Goal: Transaction & Acquisition: Purchase product/service

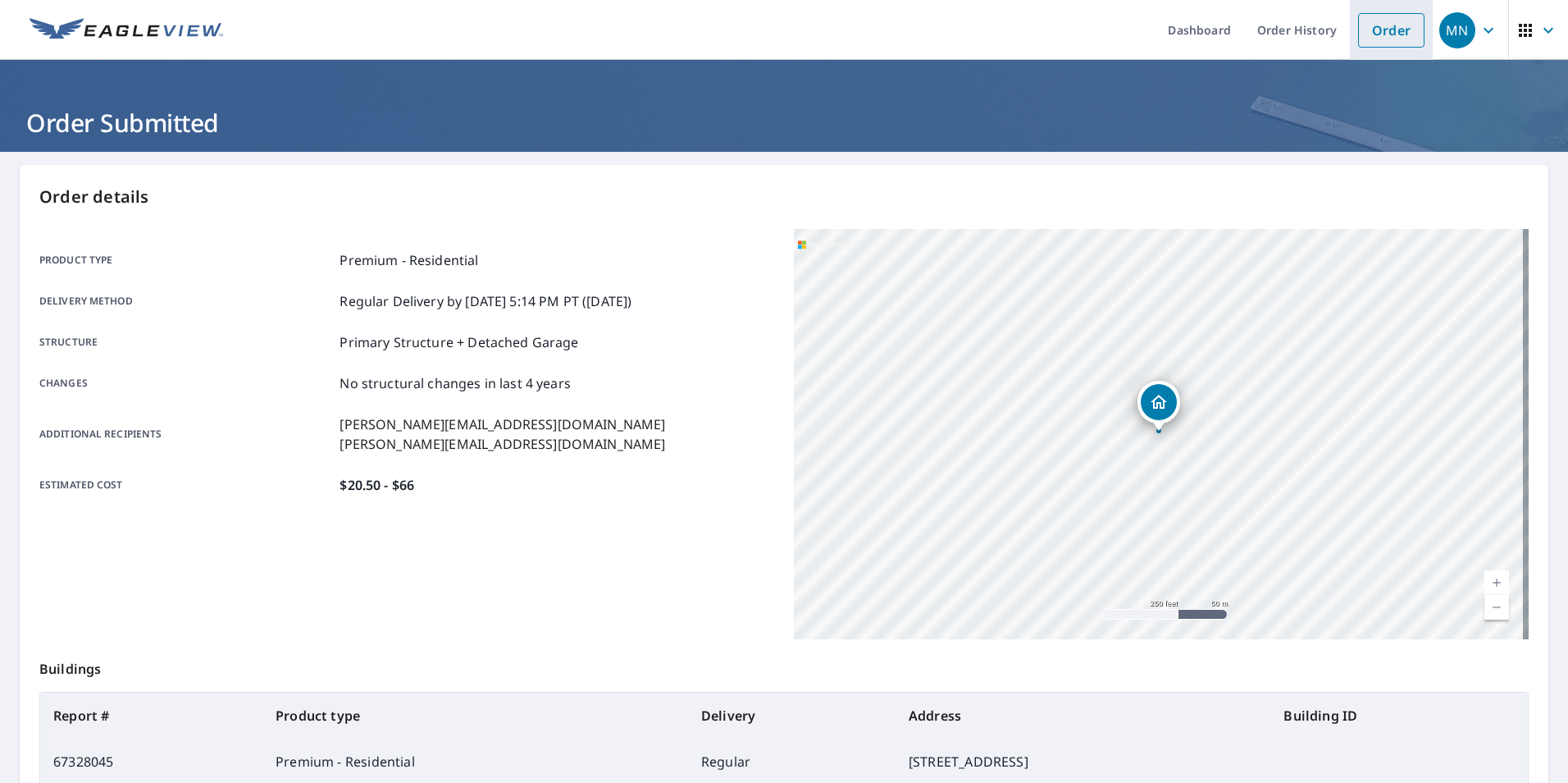
click at [1364, 35] on link "Order" at bounding box center [1391, 30] width 66 height 34
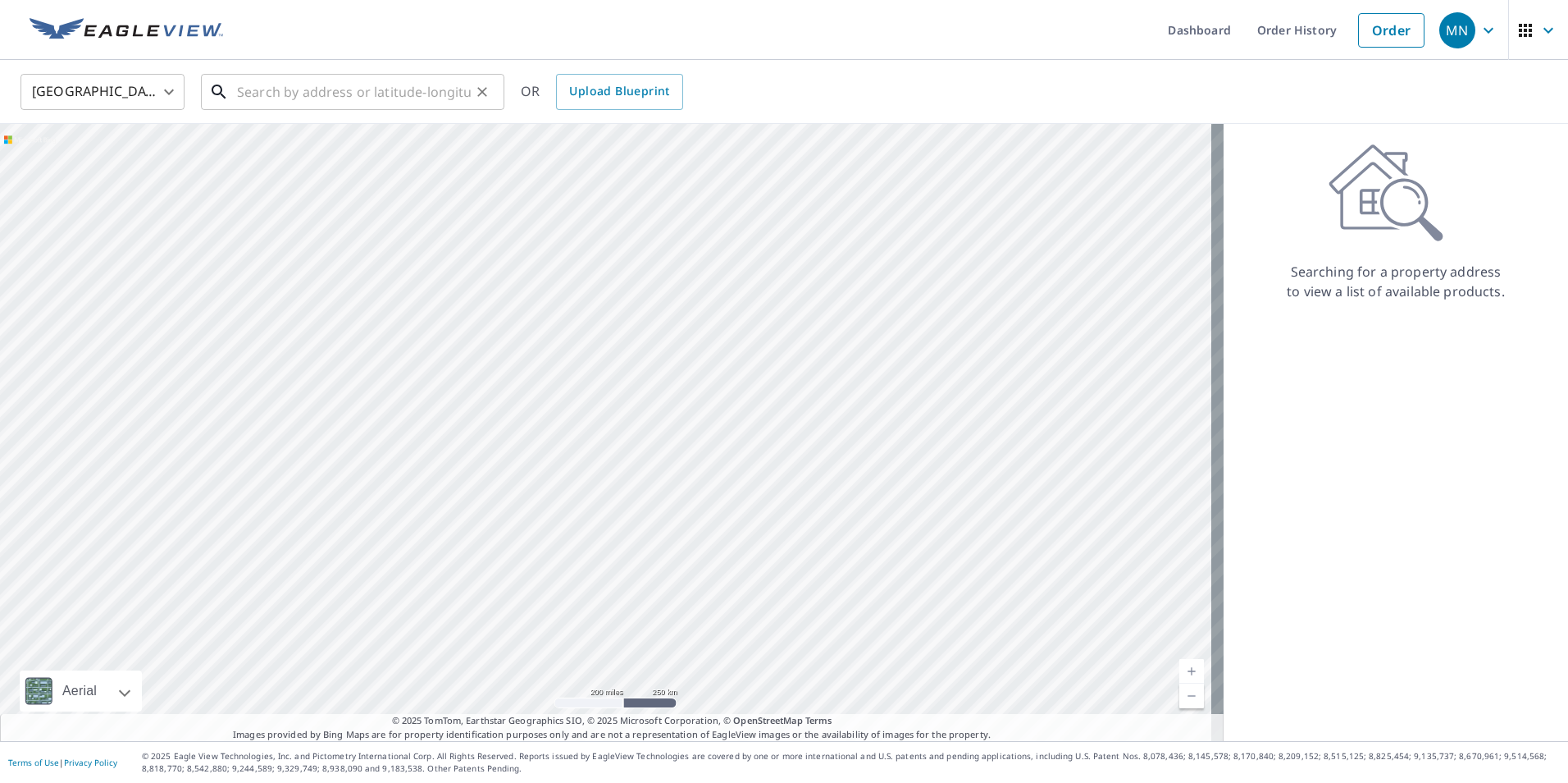
click at [309, 99] on input "text" at bounding box center [354, 92] width 234 height 46
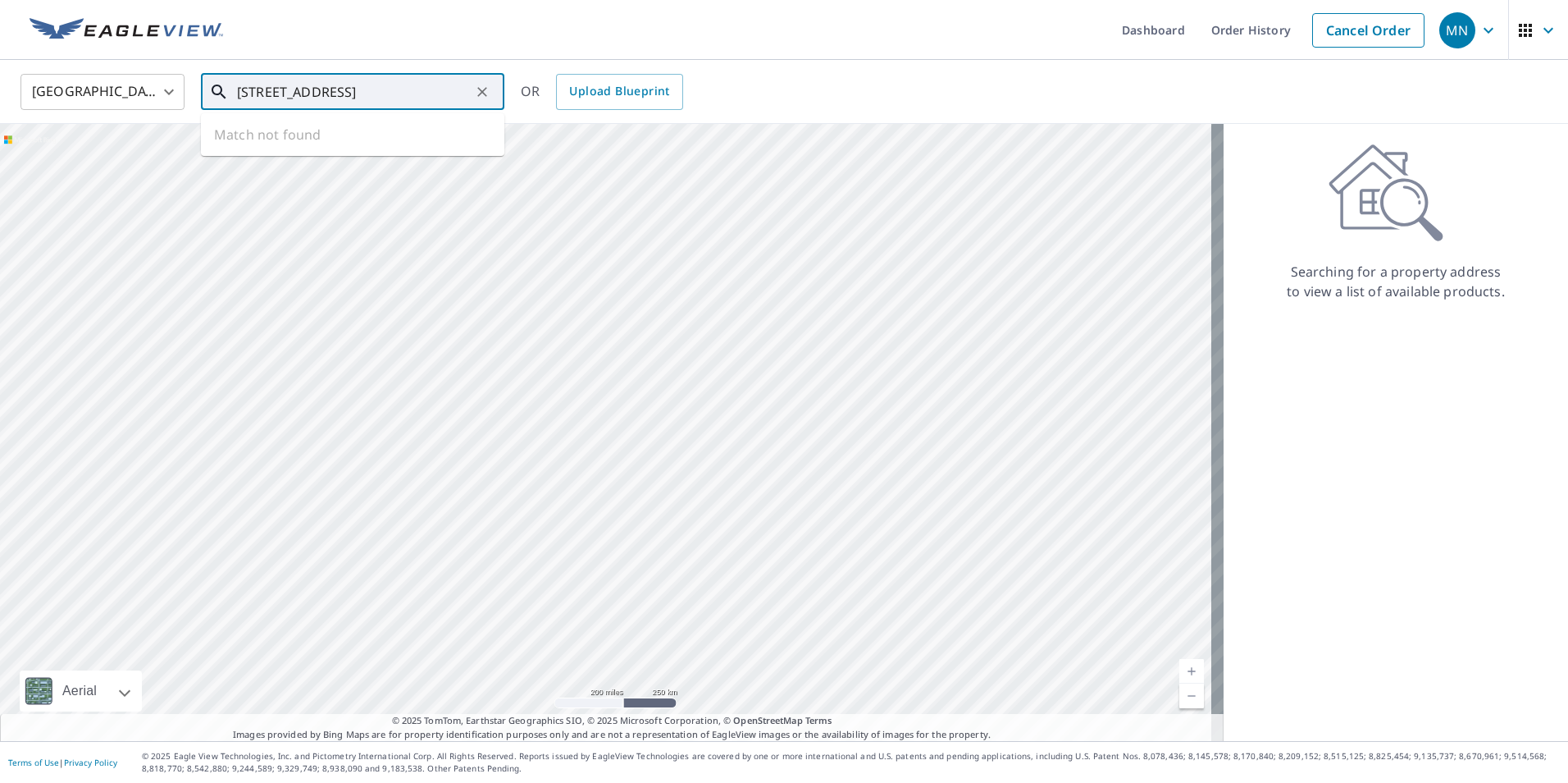
click at [337, 90] on input "[STREET_ADDRESS]" at bounding box center [354, 92] width 234 height 46
click at [329, 151] on p "[GEOGRAPHIC_DATA], [GEOGRAPHIC_DATA] 97229" at bounding box center [362, 165] width 257 height 33
type input "[STREET_ADDRESS]"
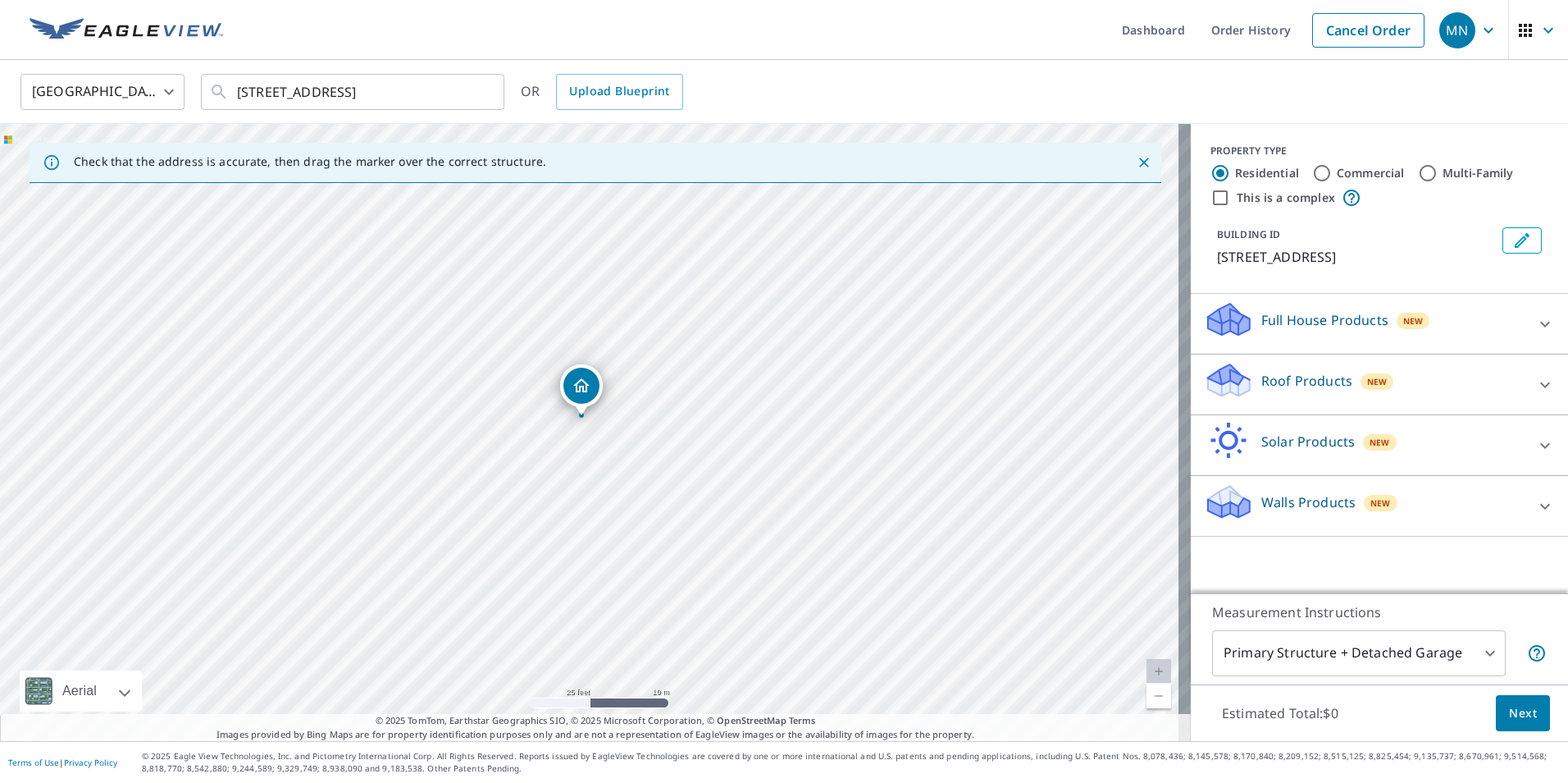
click at [1430, 400] on div "Roof Products New" at bounding box center [1365, 384] width 322 height 46
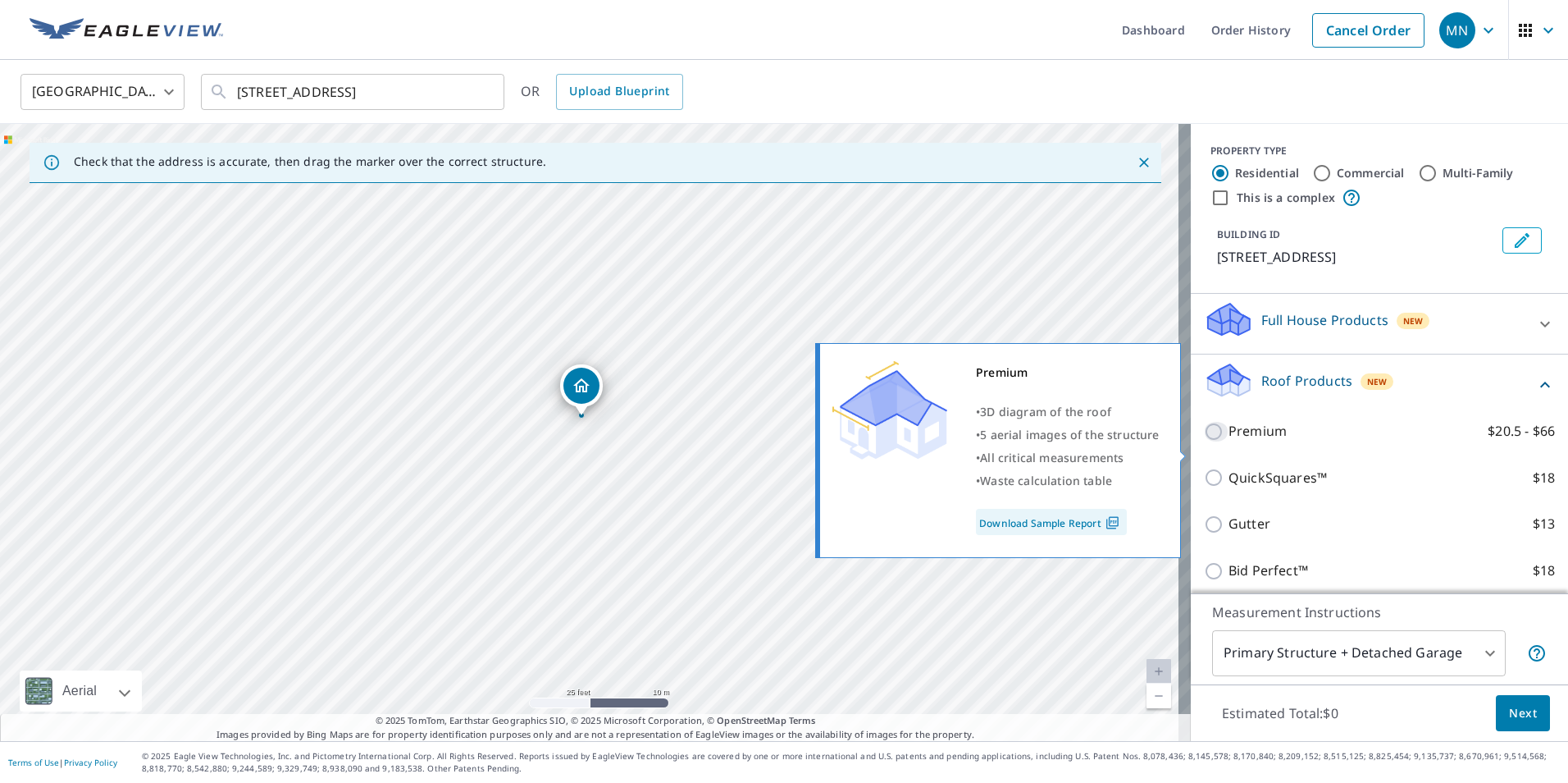
click at [1205, 442] on input "Premium $20.5 - $66" at bounding box center [1216, 431] width 25 height 20
checkbox input "true"
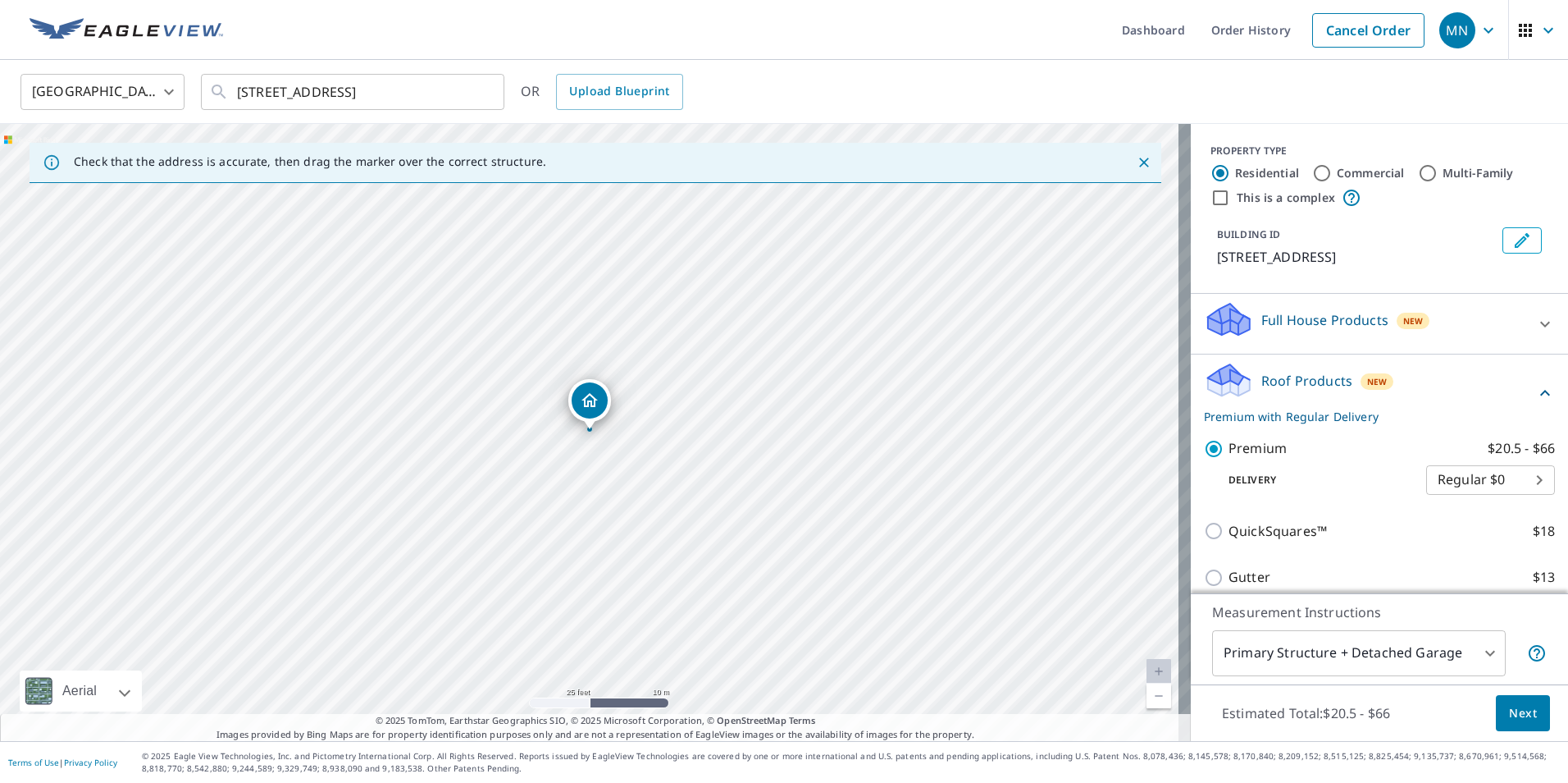
click at [1512, 696] on button "Next" at bounding box center [1523, 713] width 54 height 37
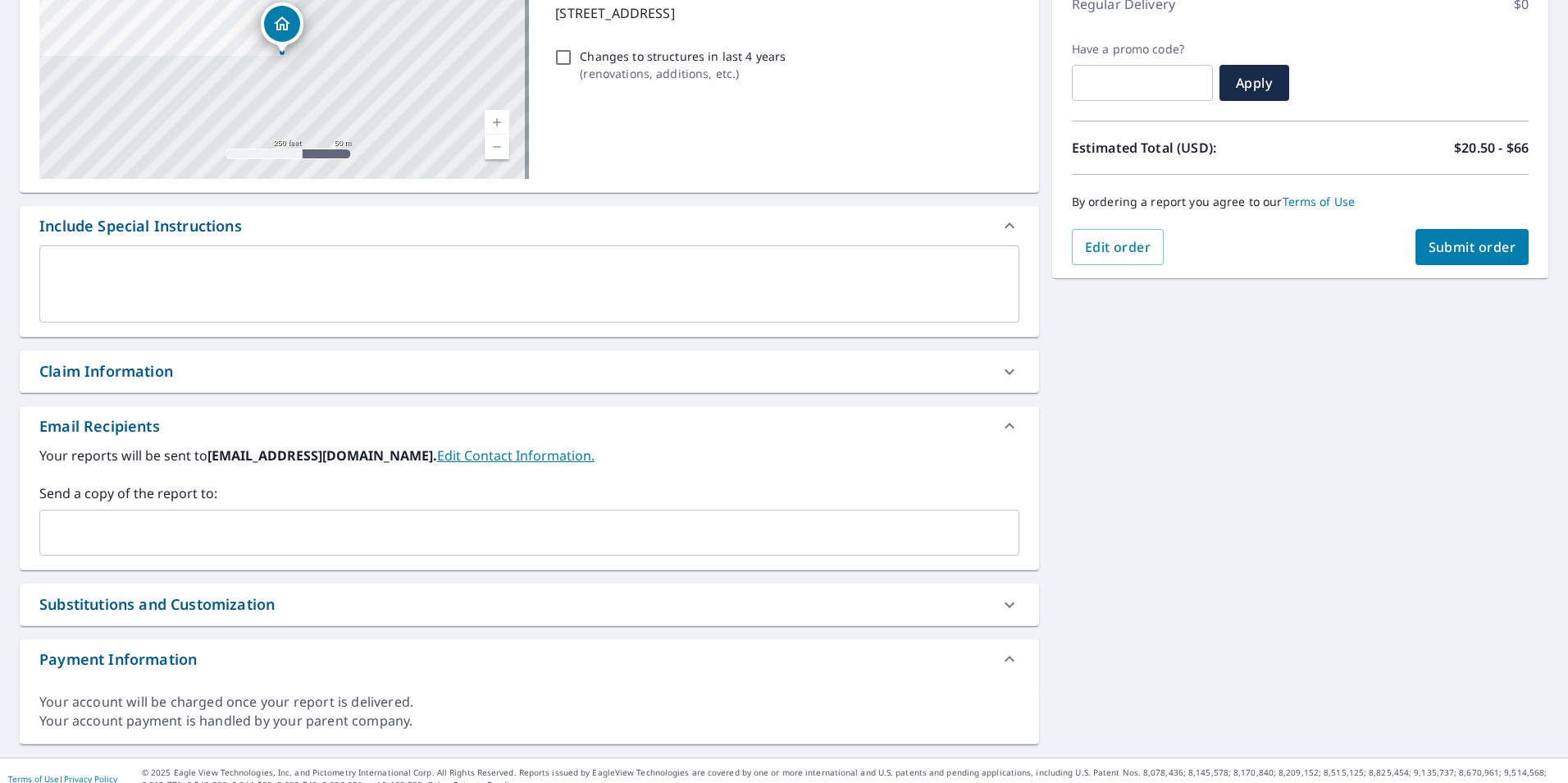
scroll to position [246, 0]
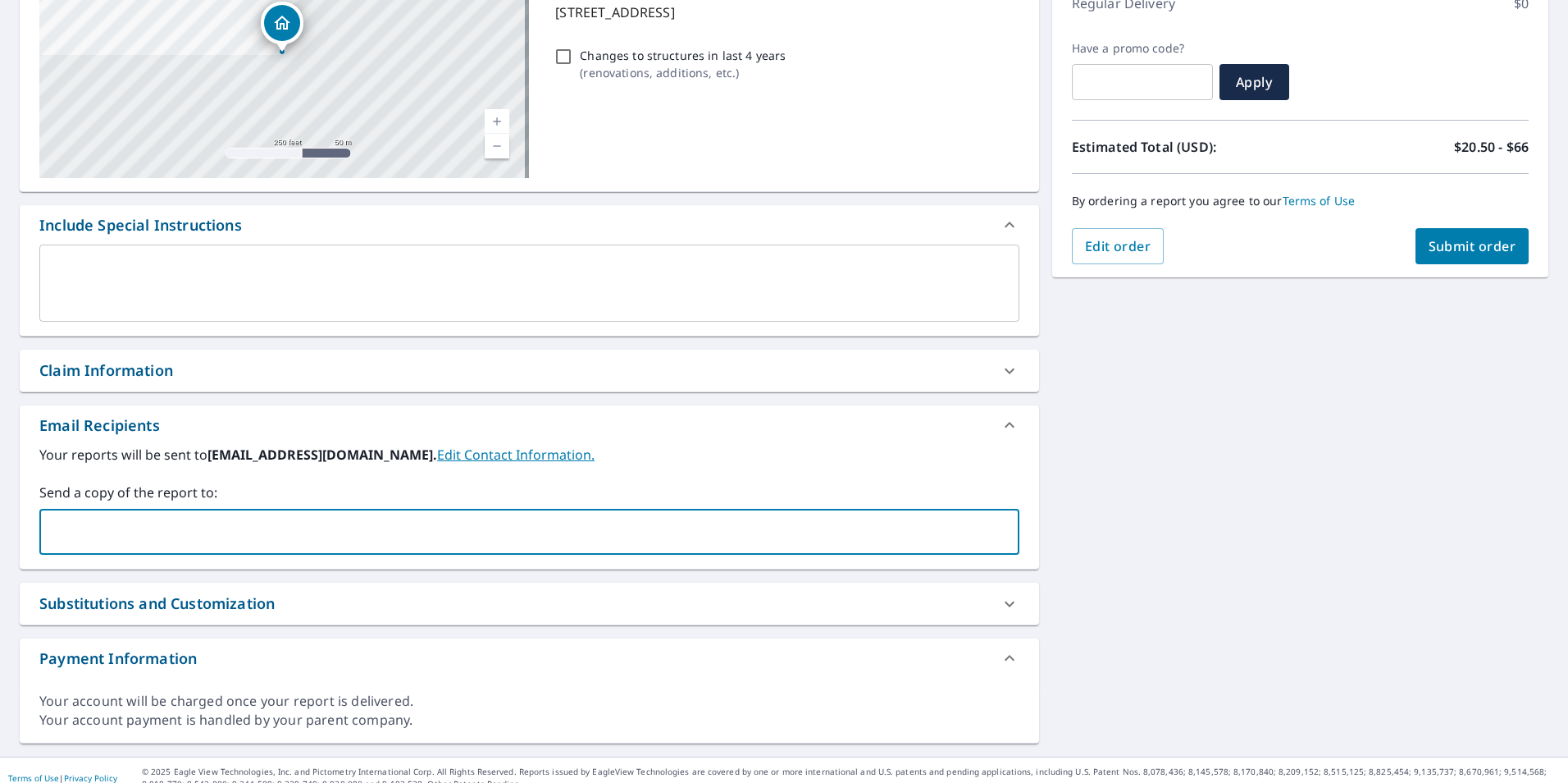
click at [142, 537] on input "text" at bounding box center [516, 531] width 941 height 31
type input "[PERSON_NAME][EMAIL_ADDRESS][DOMAIN_NAME]"
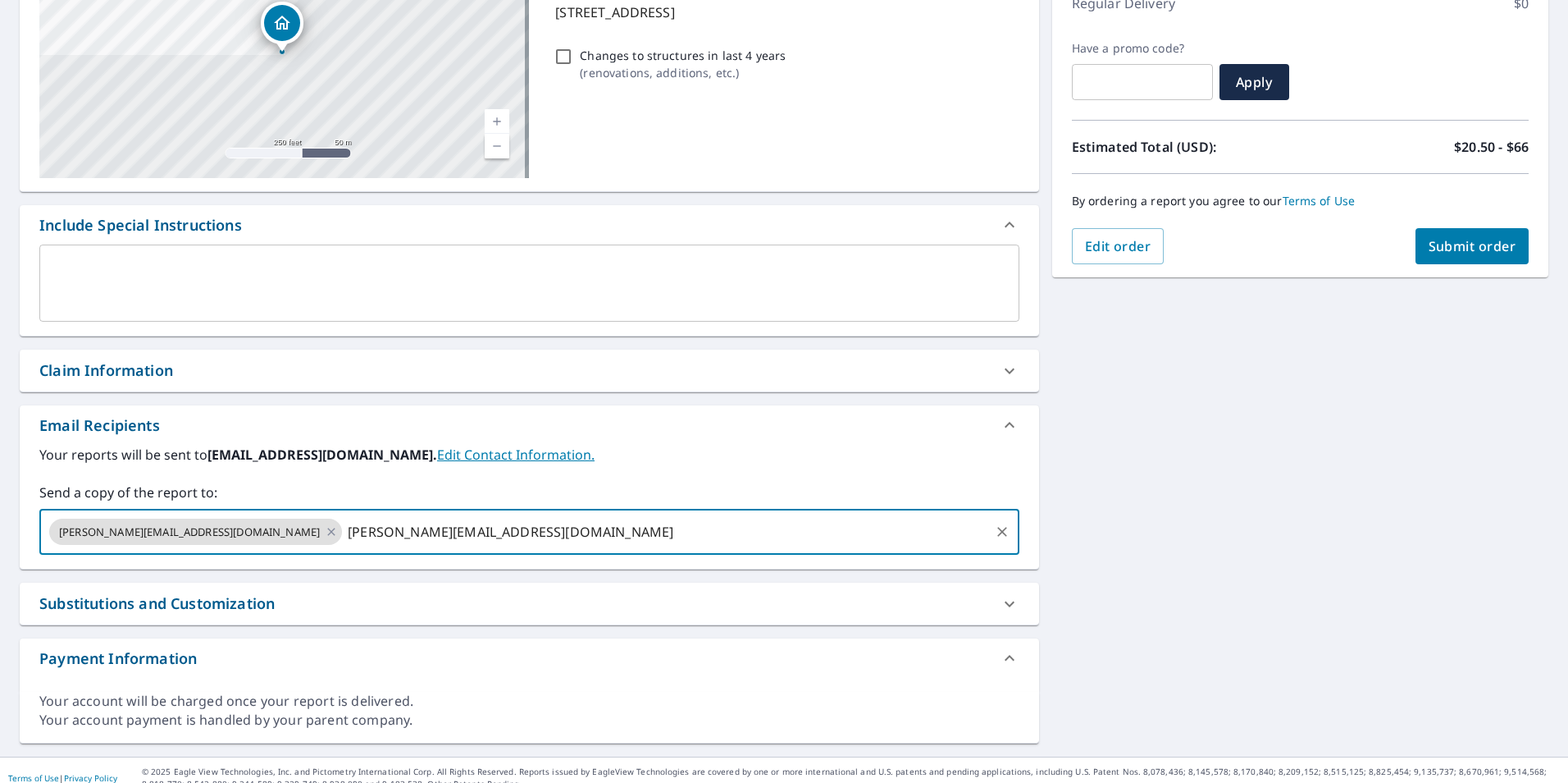
type input "[PERSON_NAME][EMAIL_ADDRESS][DOMAIN_NAME]"
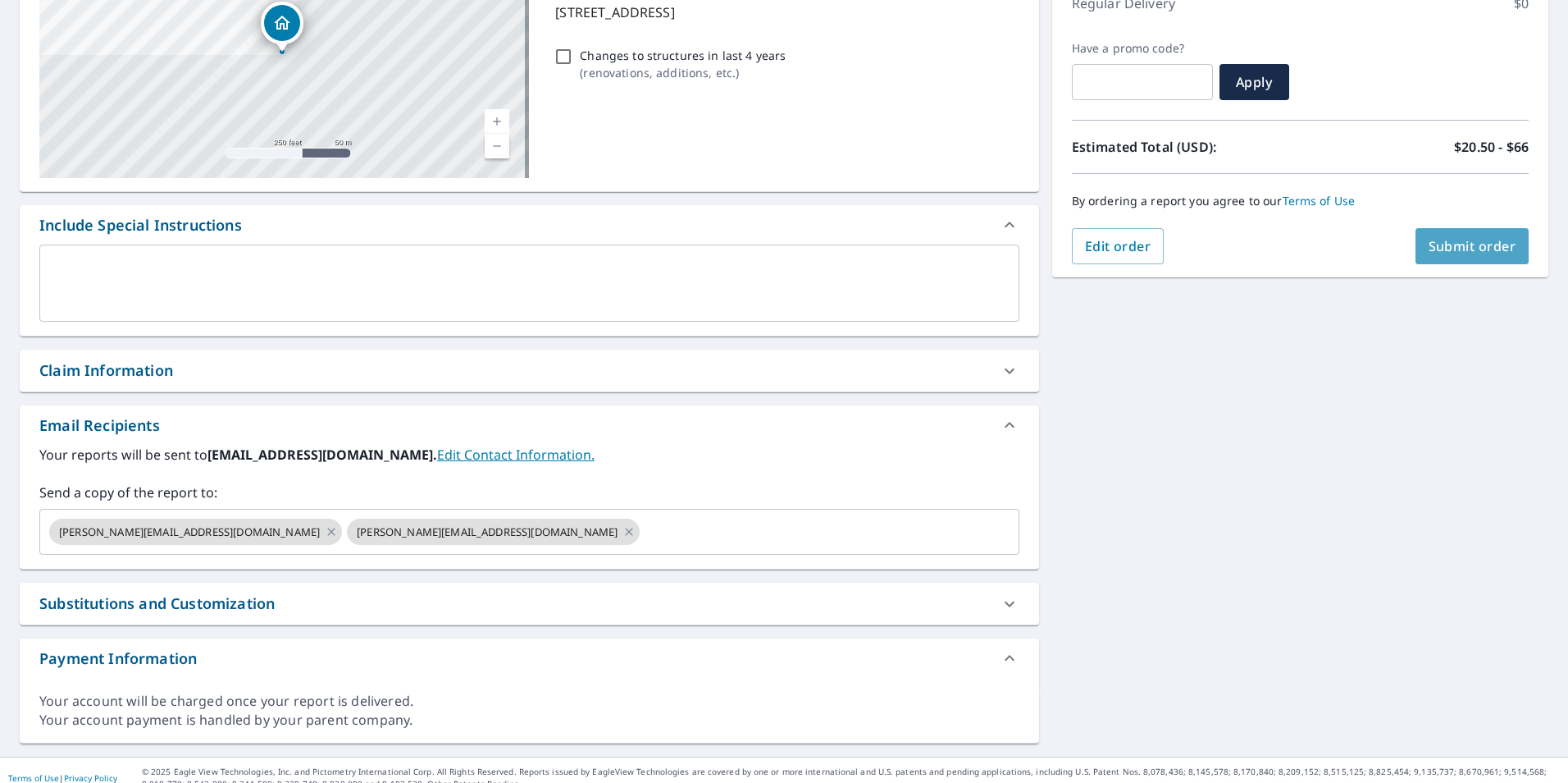
click at [1454, 248] on span "Submit order" at bounding box center [1472, 246] width 88 height 18
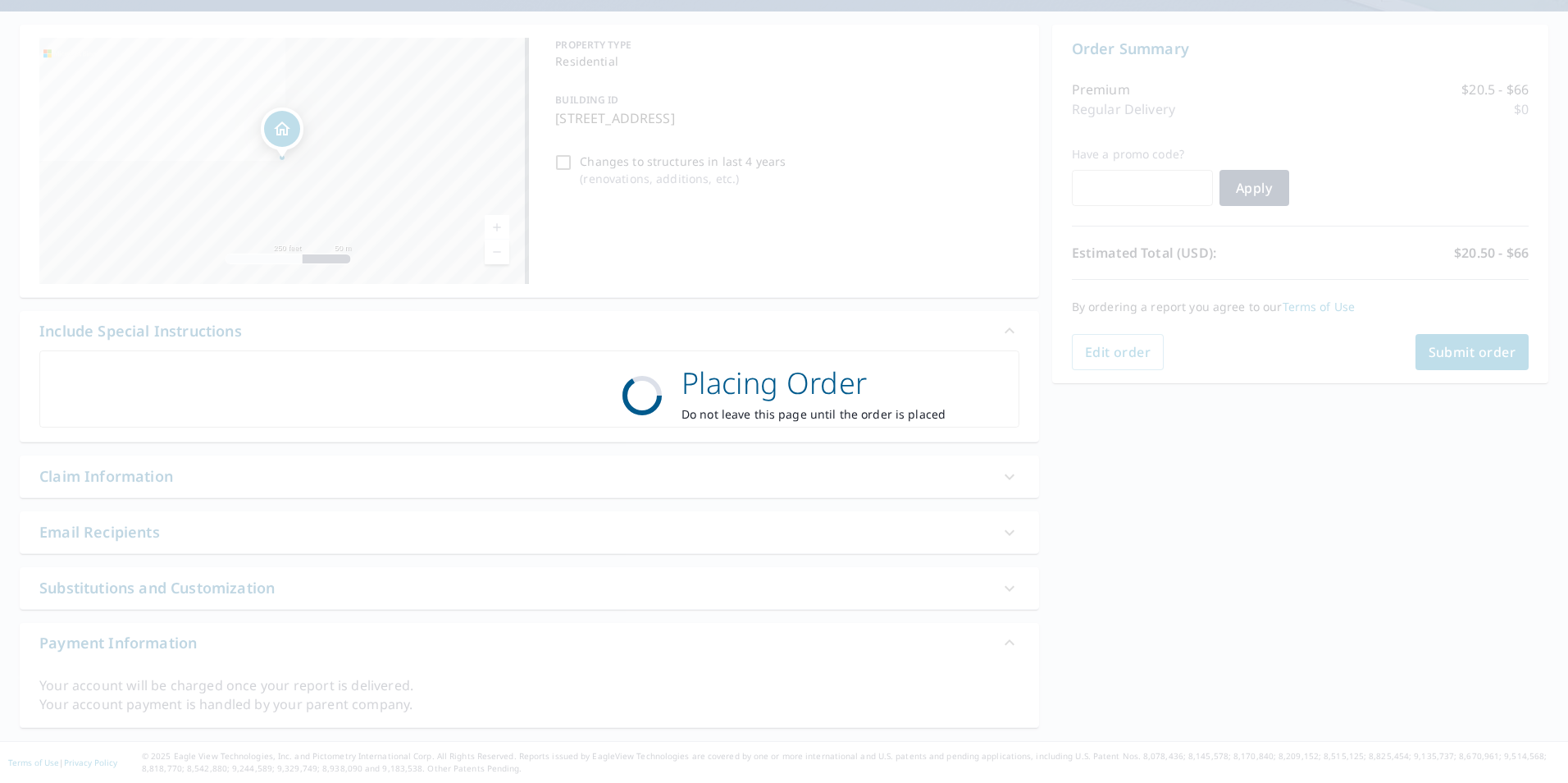
scroll to position [140, 0]
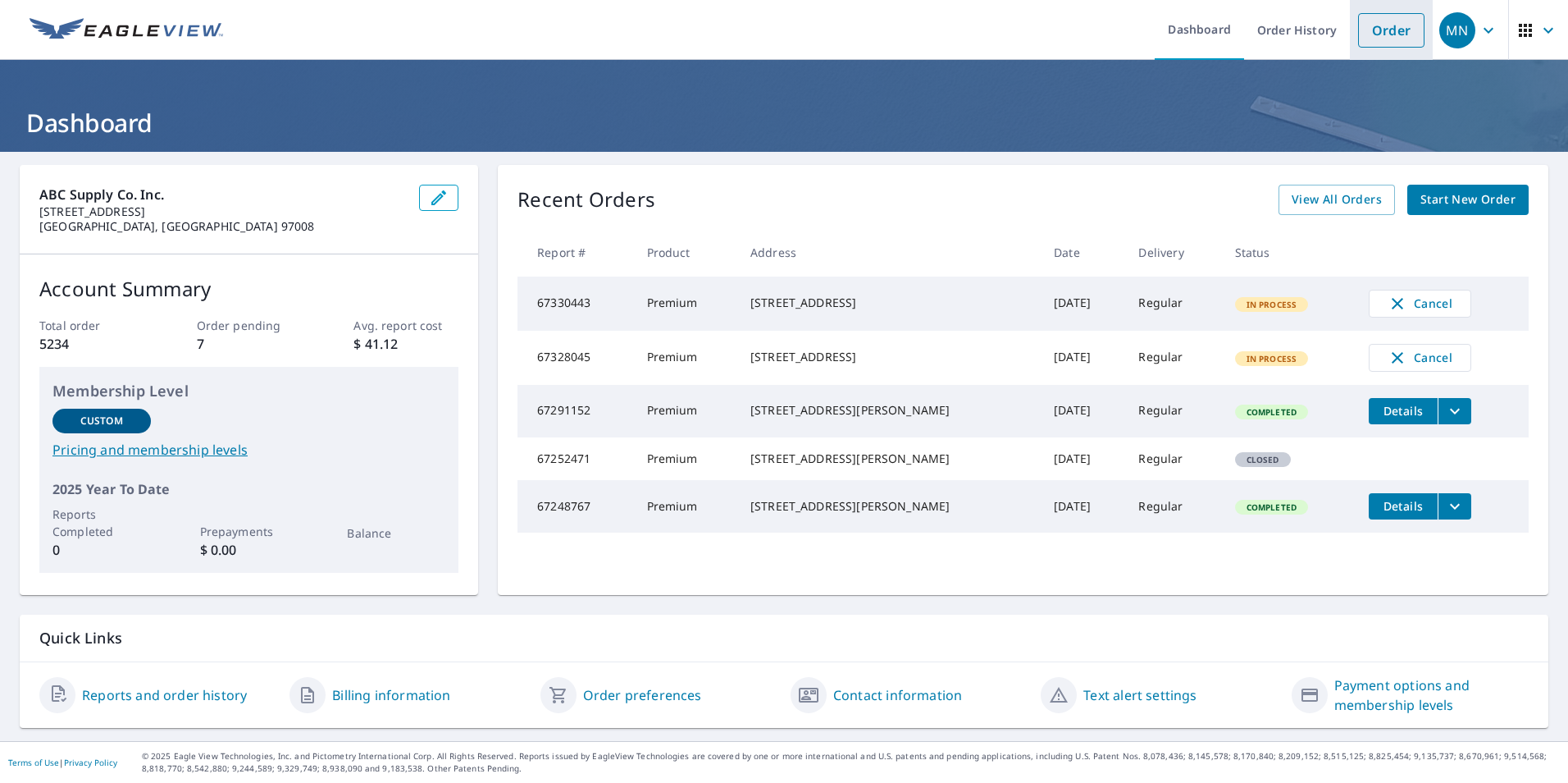
click at [1362, 42] on link "Order" at bounding box center [1391, 30] width 66 height 34
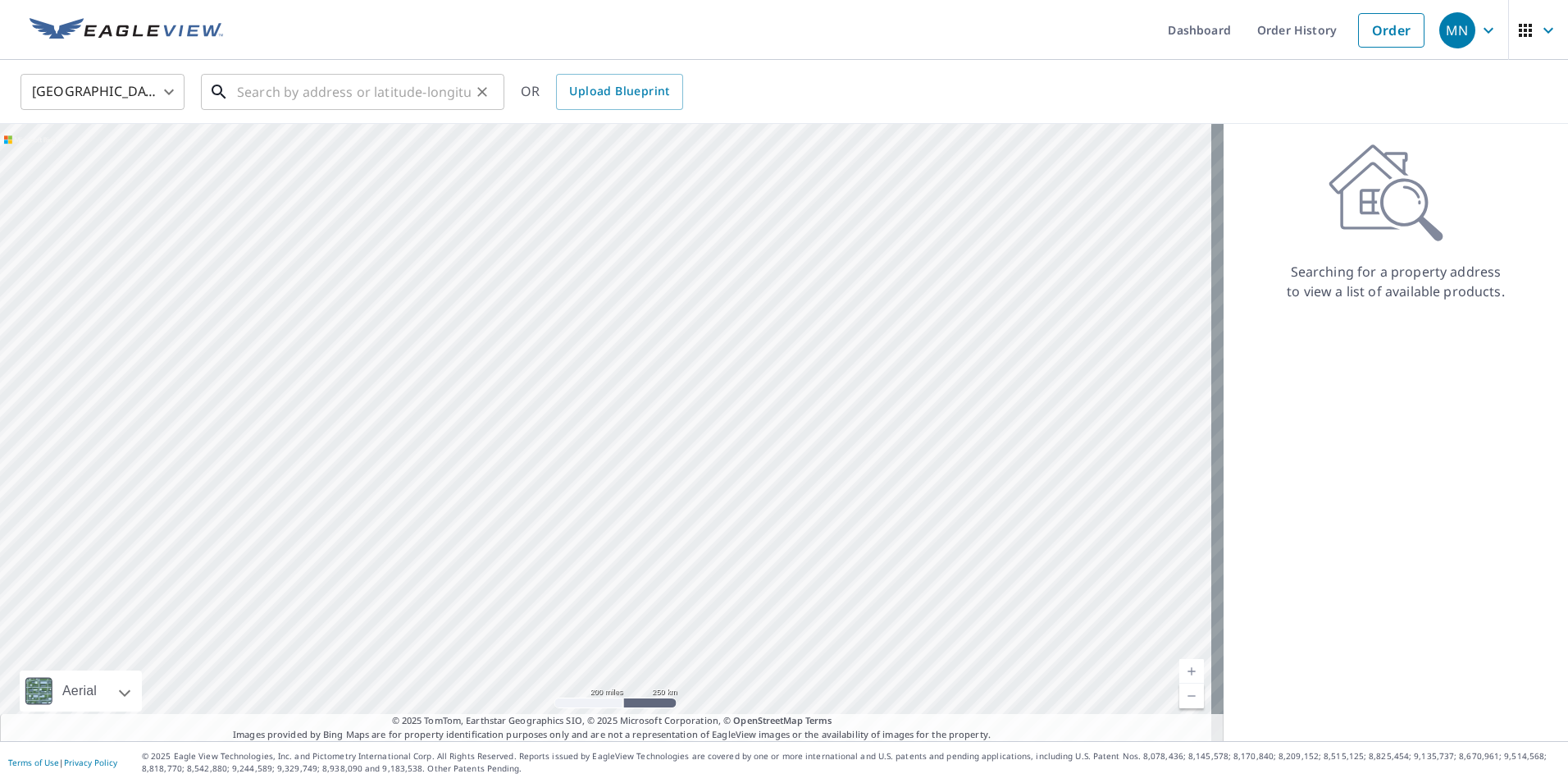
click at [256, 106] on input "text" at bounding box center [354, 92] width 234 height 46
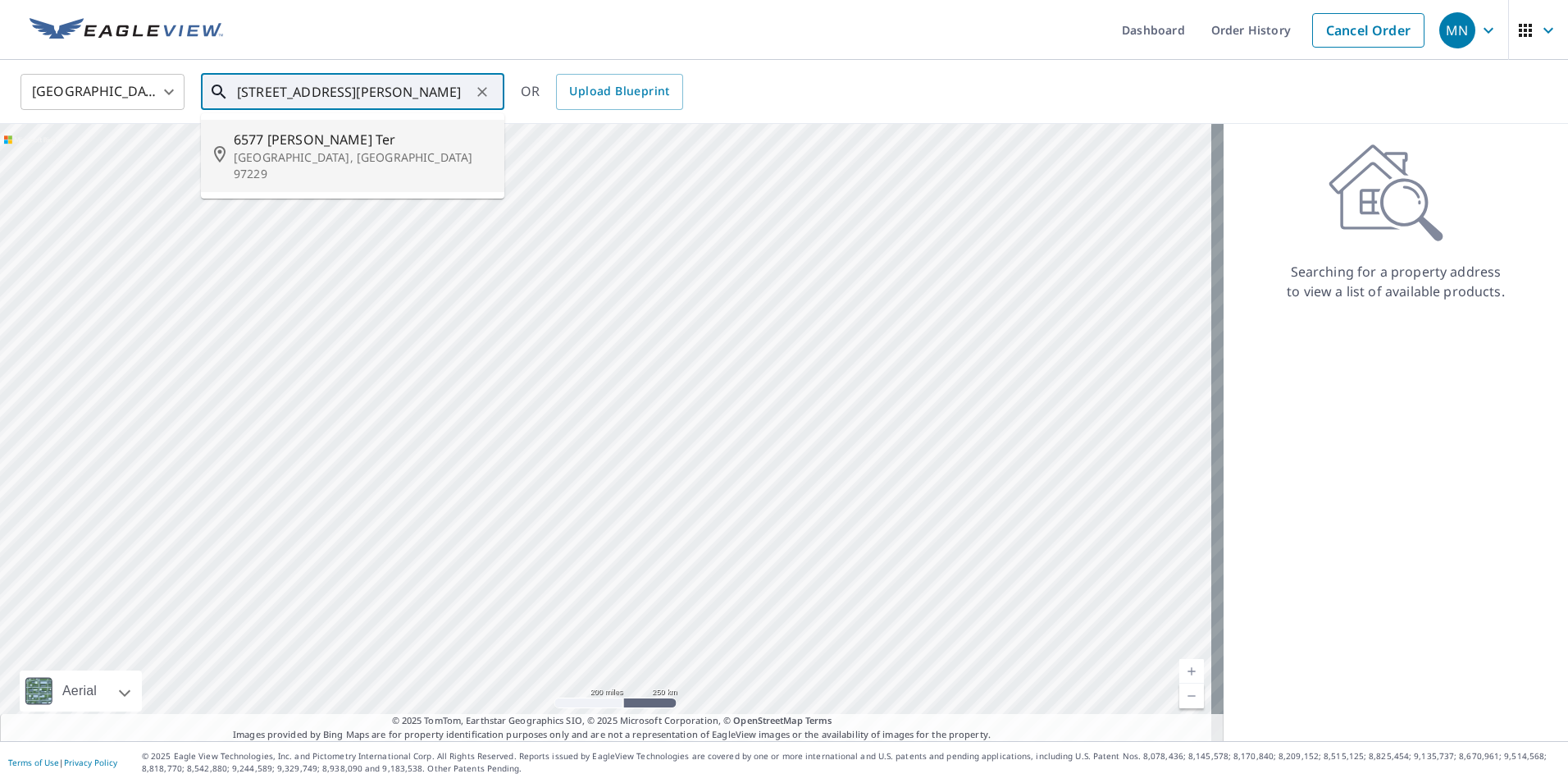
click at [312, 146] on span "6577 Nw Mcgregor Ter" at bounding box center [362, 139] width 257 height 20
type input "6577 Nw Mcgregor Ter Portland, OR 97229"
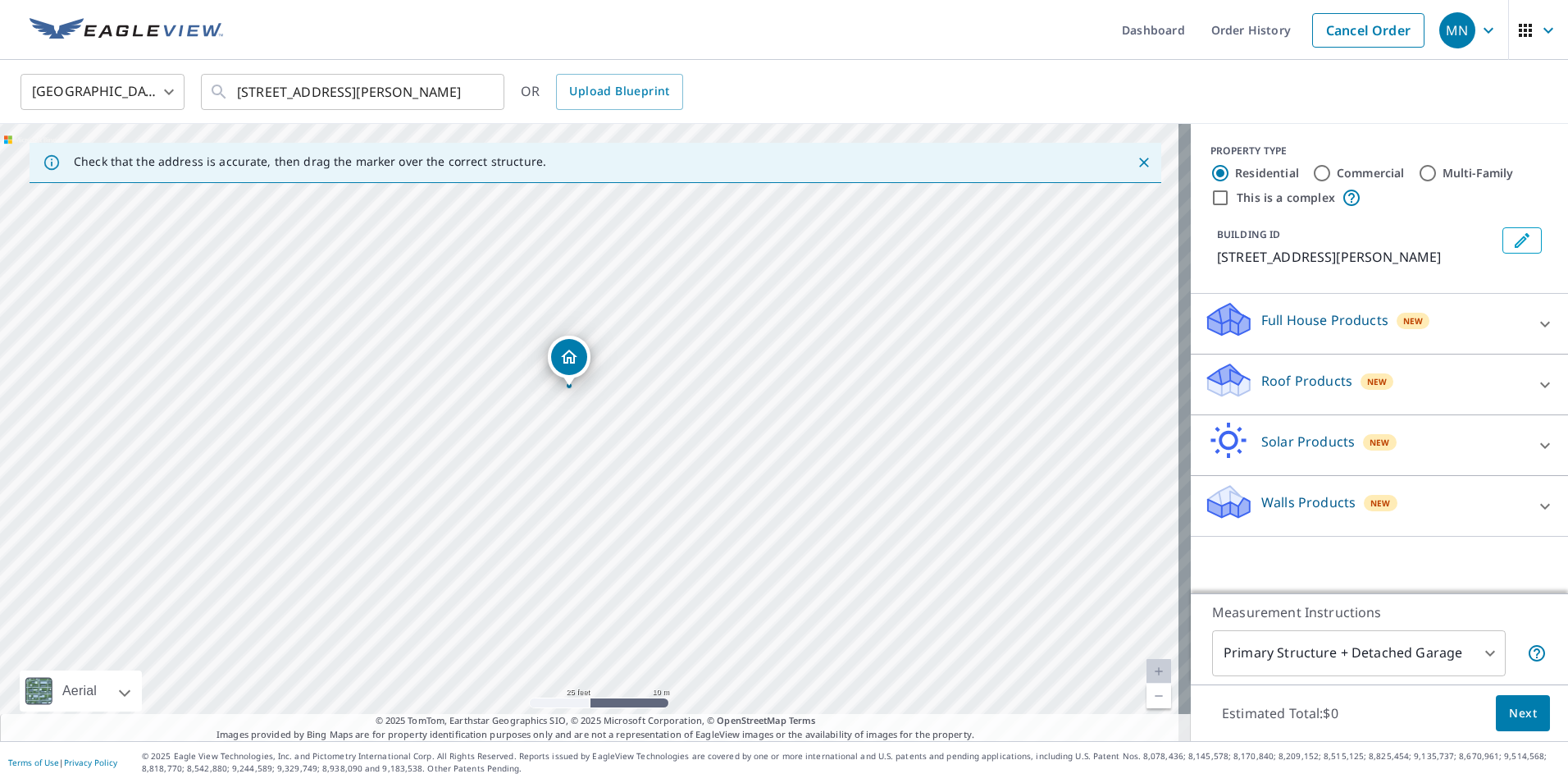
drag, startPoint x: 584, startPoint y: 346, endPoint x: 584, endPoint y: 461, distance: 115.0
drag, startPoint x: 368, startPoint y: 399, endPoint x: 428, endPoint y: 449, distance: 78.1
drag, startPoint x: 428, startPoint y: 449, endPoint x: 478, endPoint y: 492, distance: 65.9
click at [478, 492] on div "6577 NW Mcgregor Ter Portland, OR 97229" at bounding box center [595, 432] width 1191 height 617
drag, startPoint x: 366, startPoint y: 467, endPoint x: 520, endPoint y: 529, distance: 166.0
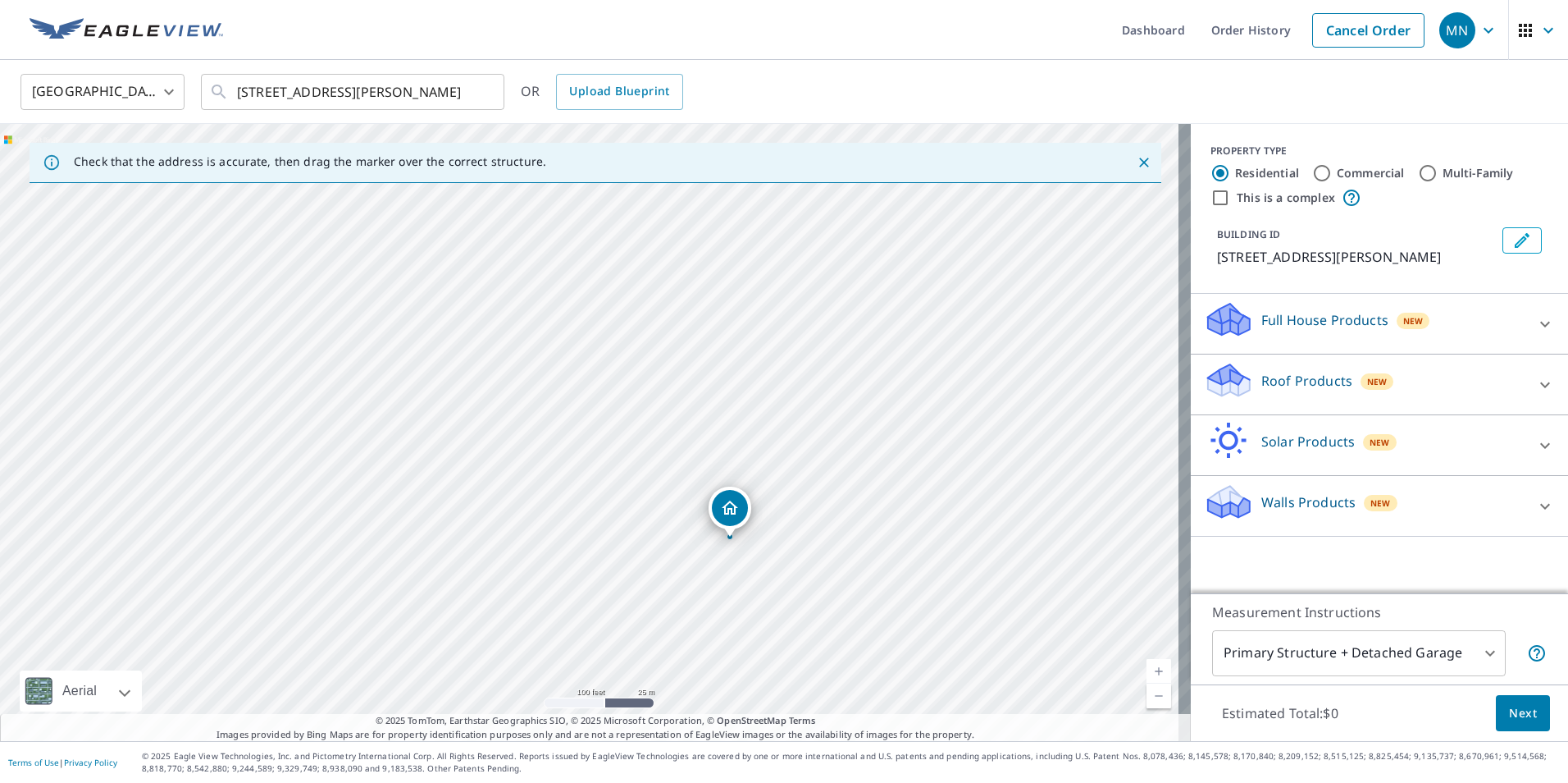
drag, startPoint x: 520, startPoint y: 529, endPoint x: 500, endPoint y: 556, distance: 33.6
click at [500, 556] on div "6577 NW Mcgregor Ter Portland, OR 97229" at bounding box center [595, 432] width 1191 height 617
click at [737, 506] on icon "Dropped pin, building 1, Residential property, 6577 NW Mcgregor Ter Portland, O…" at bounding box center [729, 507] width 16 height 14
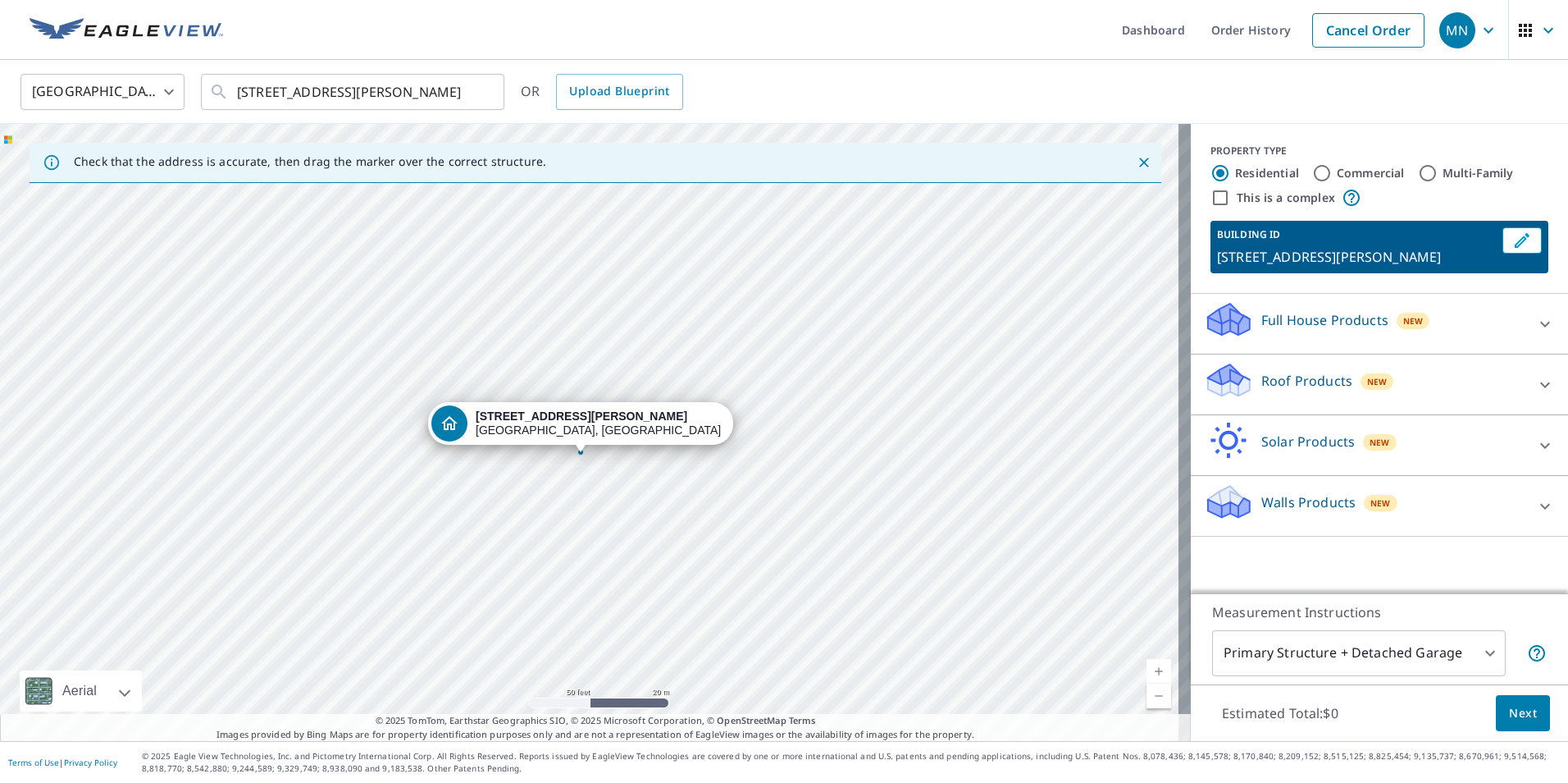
click at [1513, 376] on div "Roof Products New" at bounding box center [1379, 384] width 351 height 46
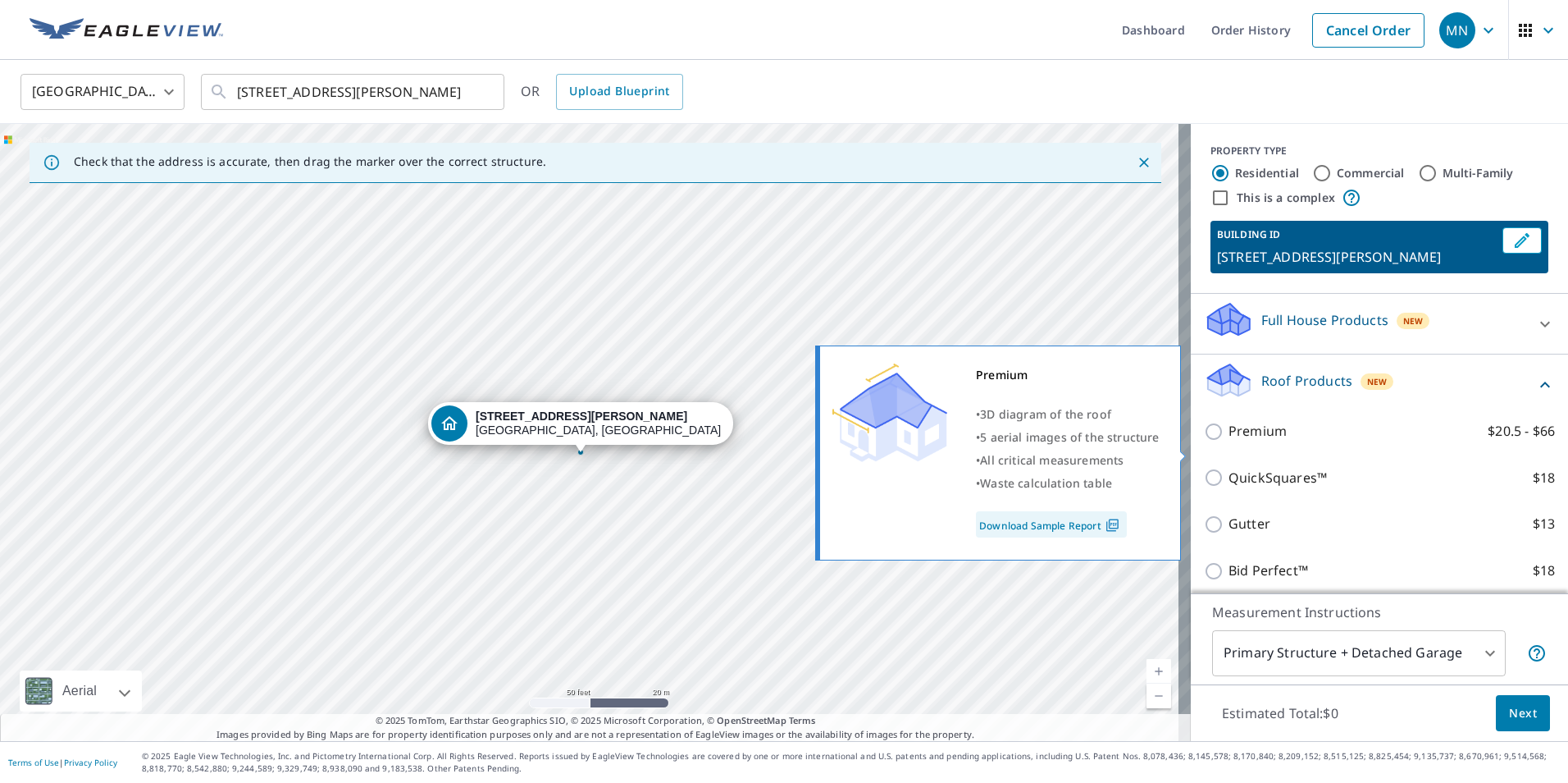
click at [1204, 442] on input "Premium $20.5 - $66" at bounding box center [1216, 431] width 25 height 20
checkbox input "true"
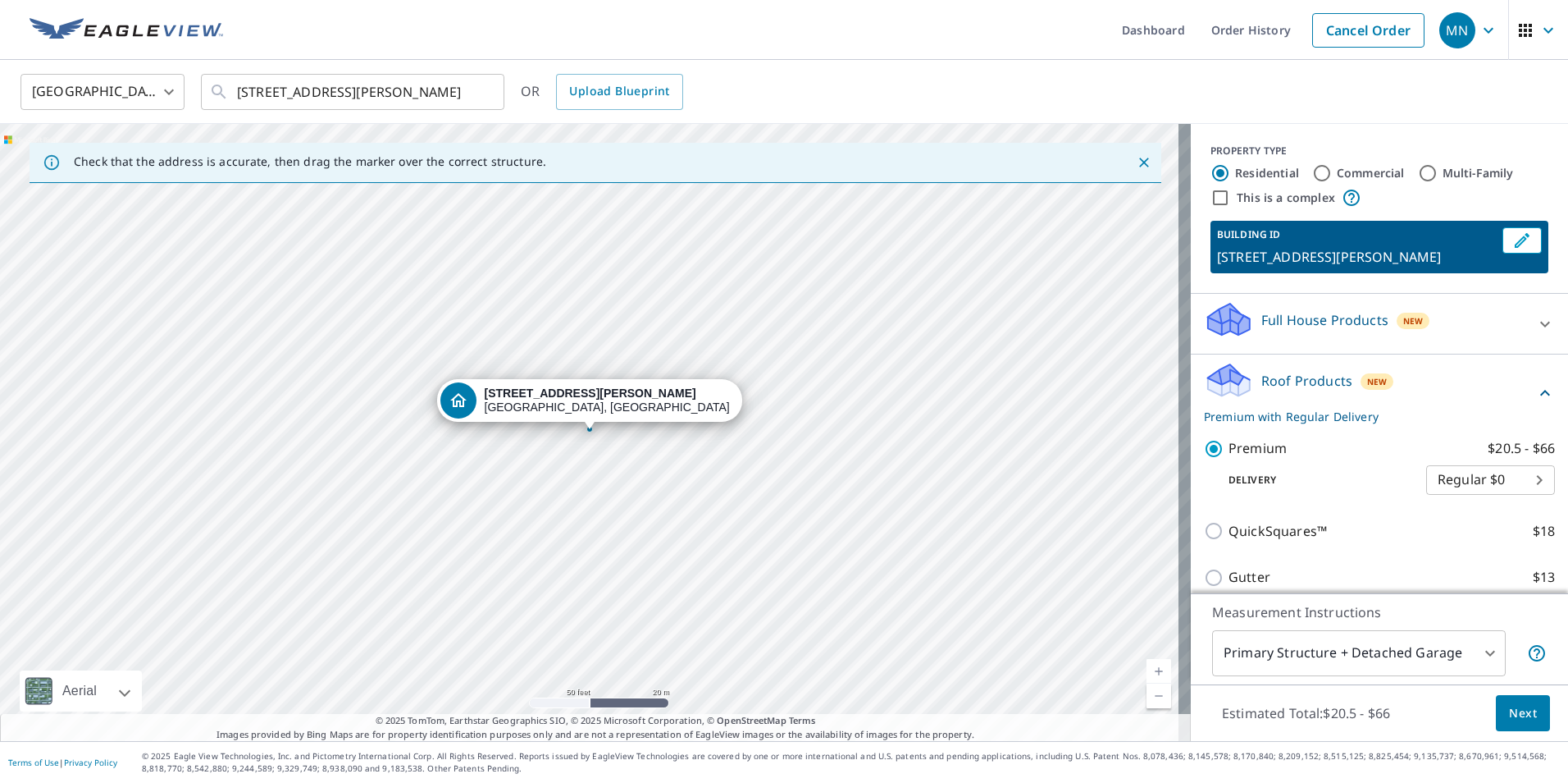
click at [1522, 714] on span "Next" at bounding box center [1523, 713] width 27 height 21
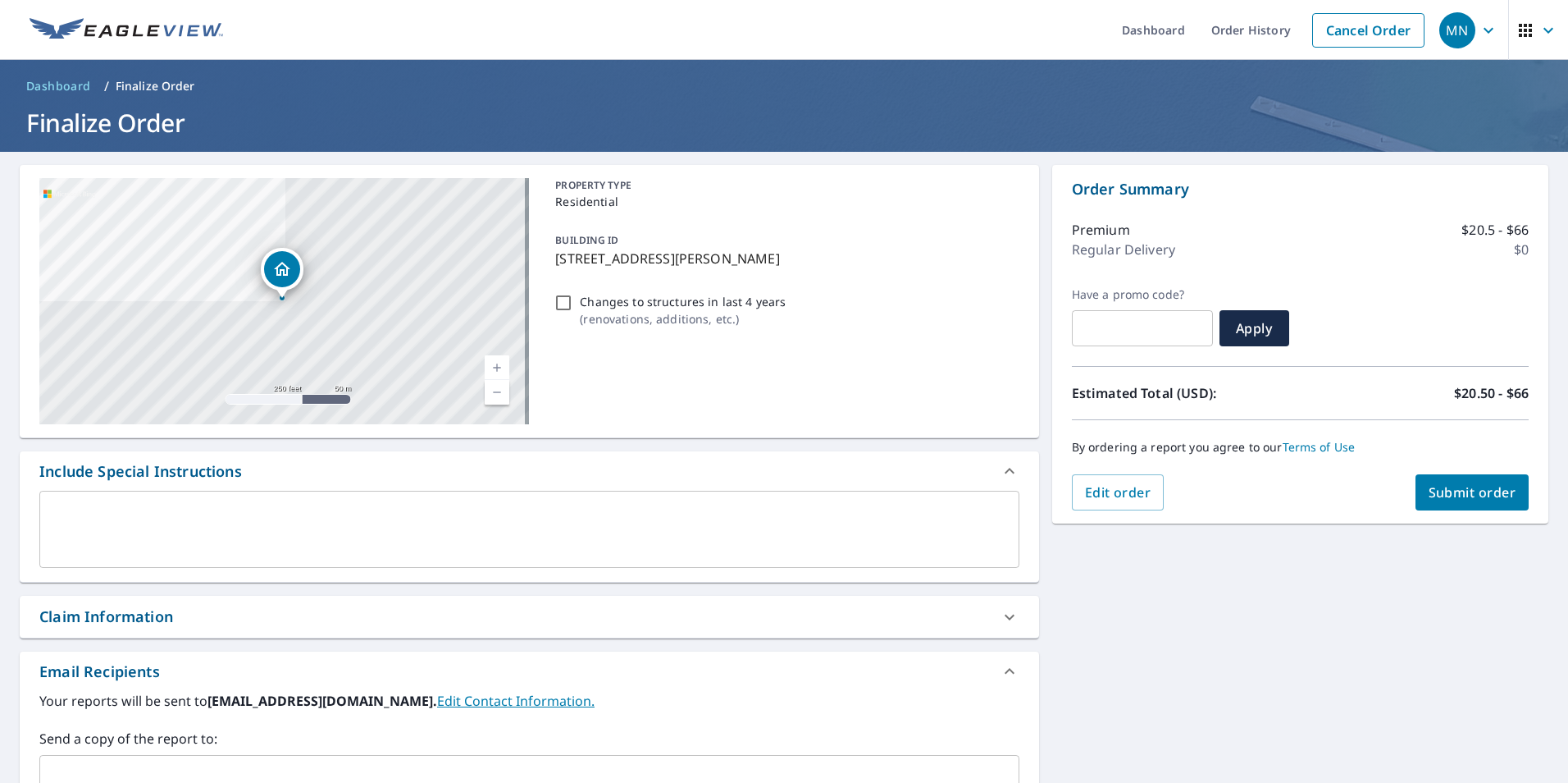
scroll to position [246, 0]
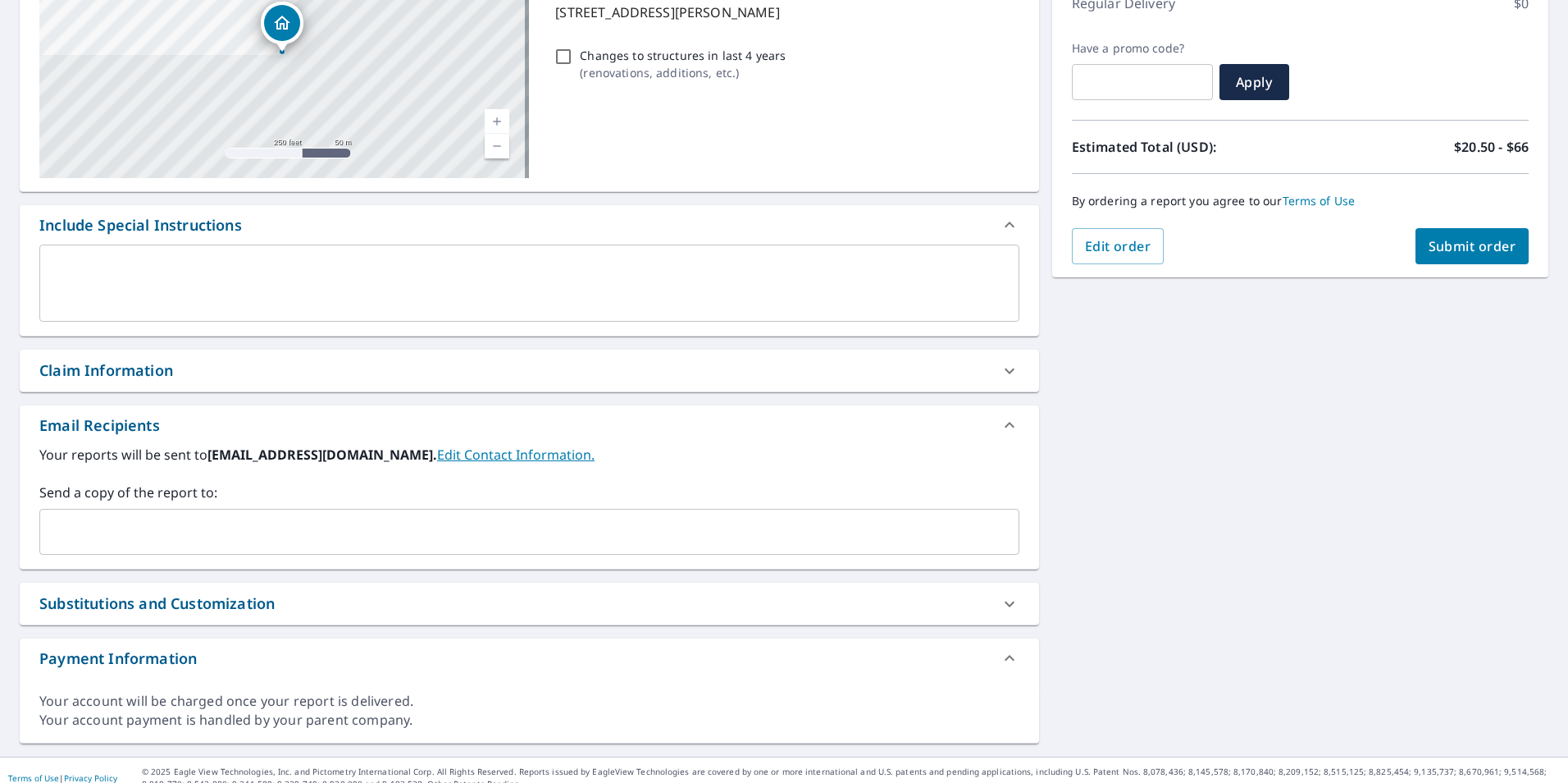
click at [85, 542] on input "text" at bounding box center [516, 531] width 941 height 31
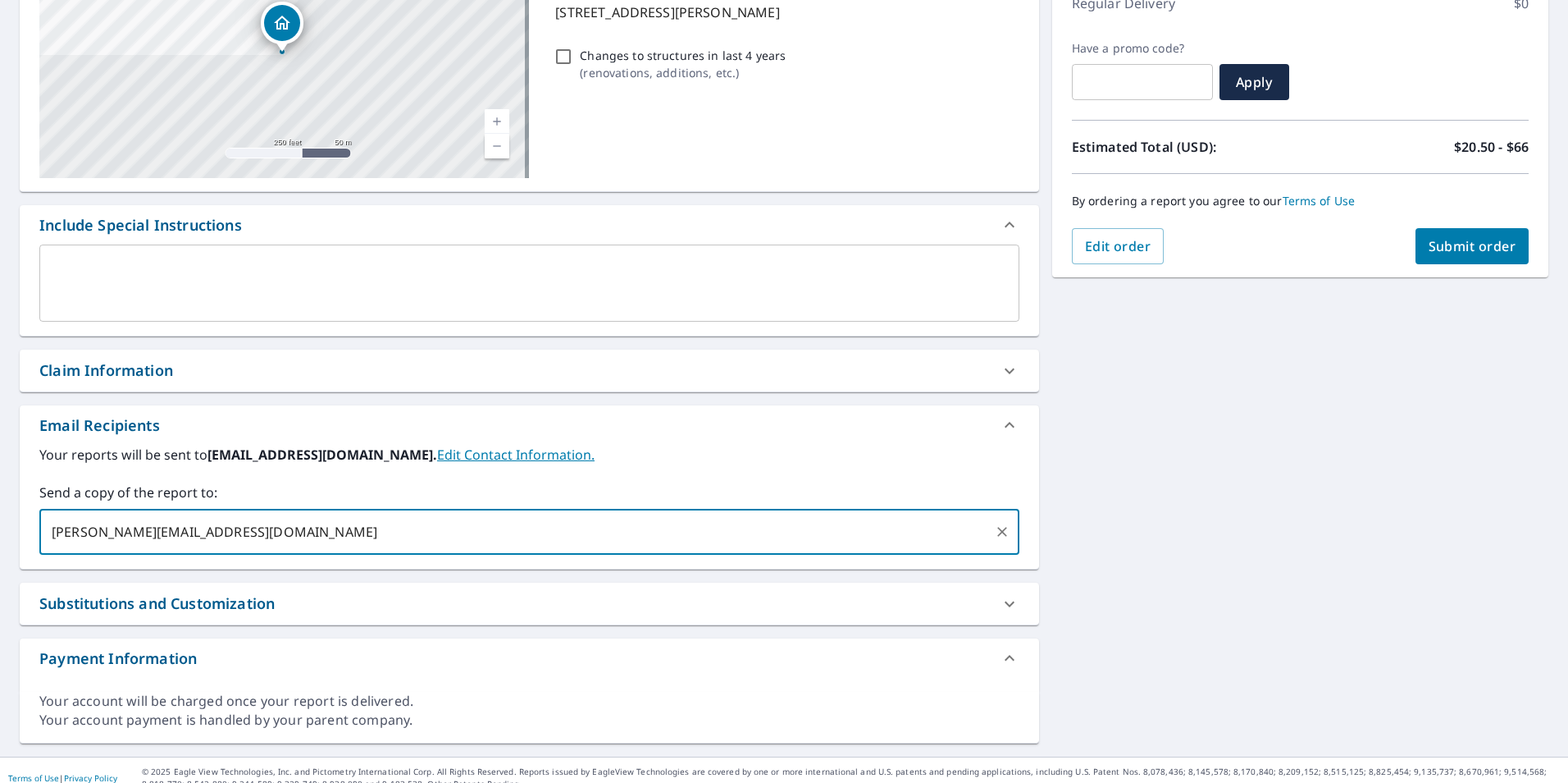
type input "[PERSON_NAME][EMAIL_ADDRESS][DOMAIN_NAME]"
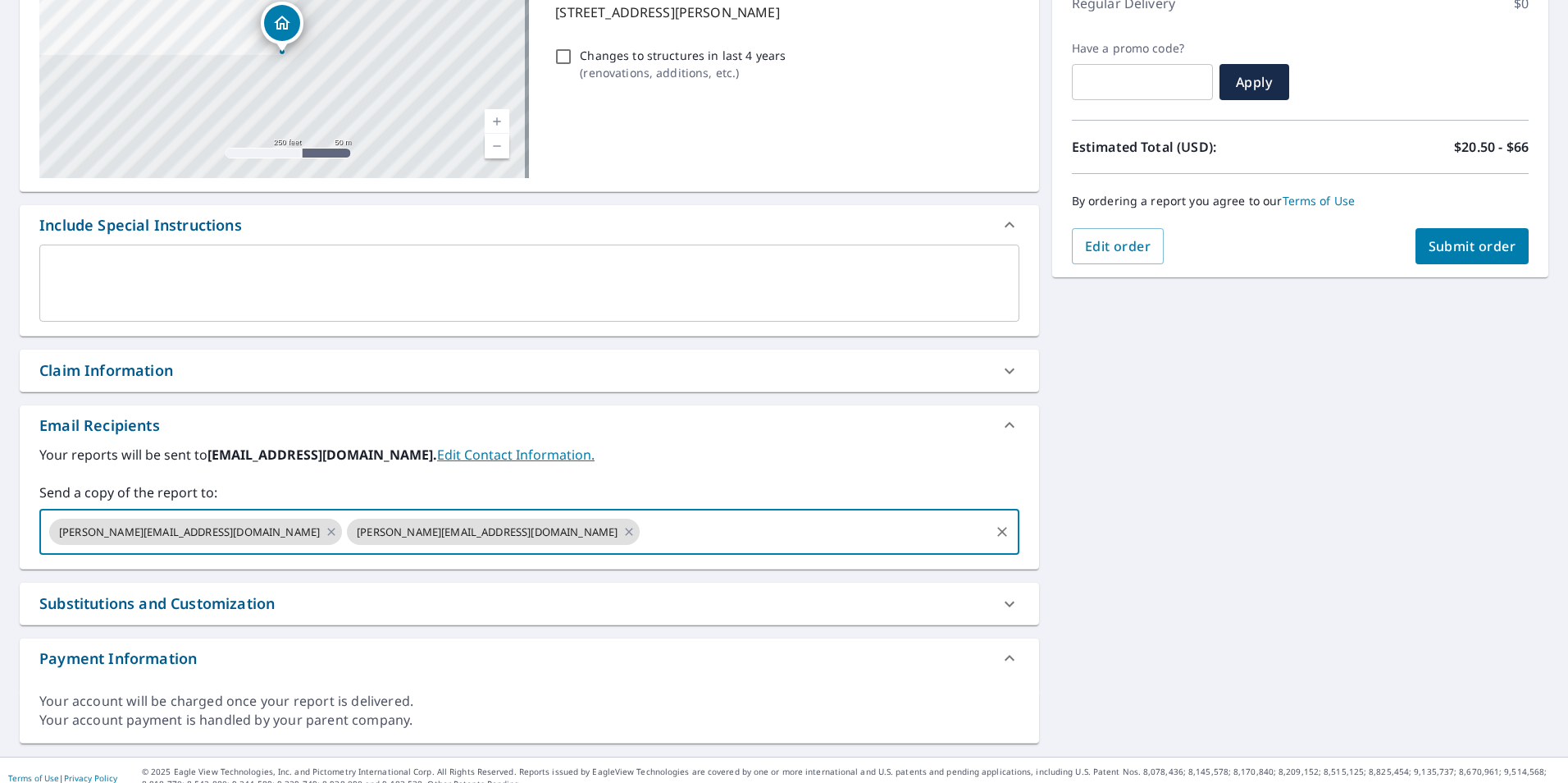
click at [1457, 240] on span "Submit order" at bounding box center [1472, 246] width 88 height 18
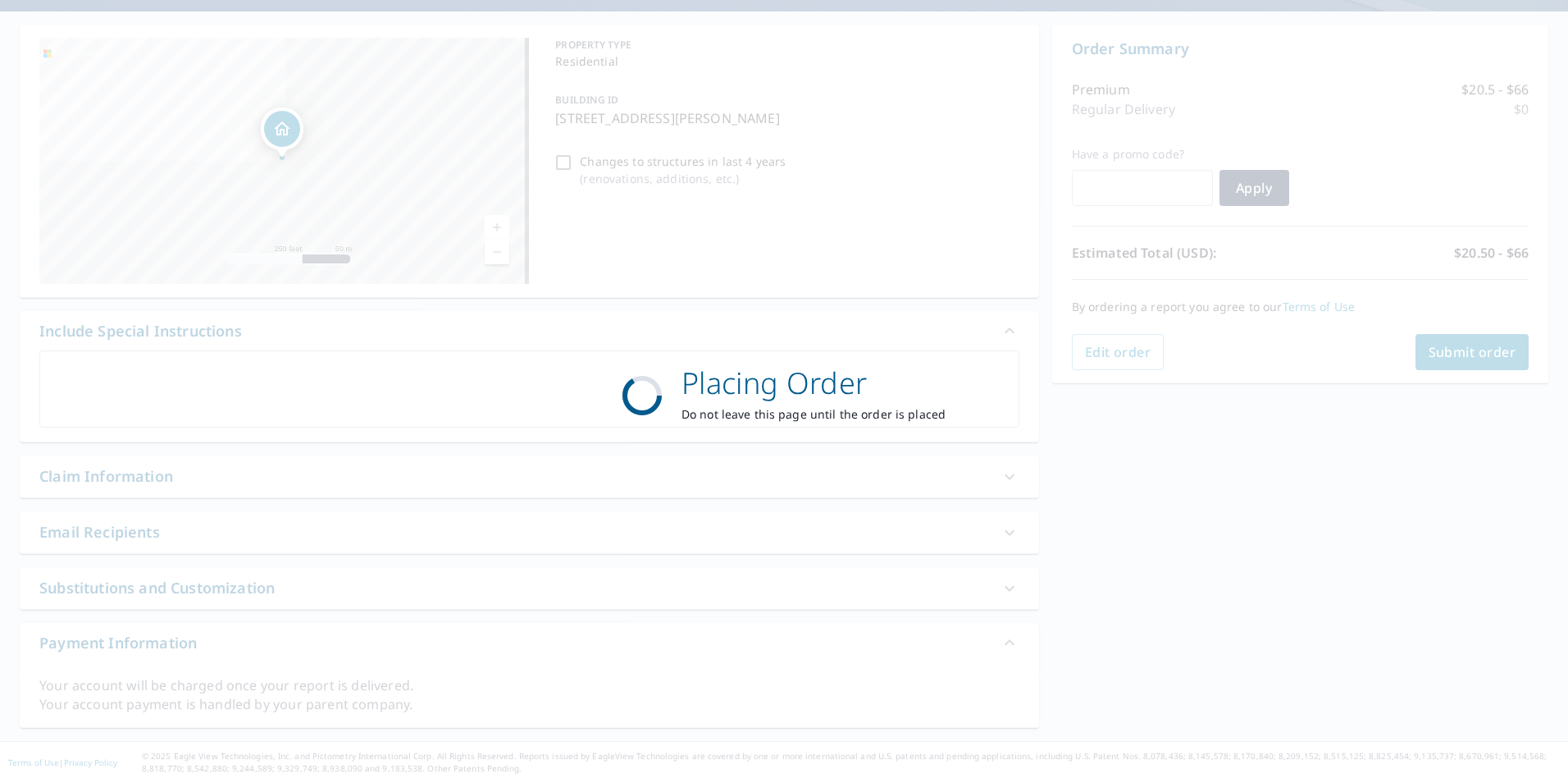
scroll to position [140, 0]
